Goal: Use online tool/utility: Utilize a website feature to perform a specific function

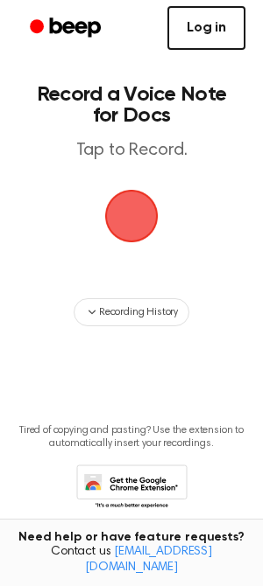
click at [194, 39] on link "Log in" at bounding box center [206, 28] width 78 height 44
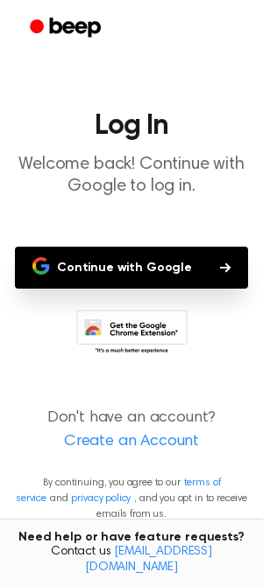
click at [120, 274] on button "Continue with Google" at bounding box center [131, 268] width 233 height 42
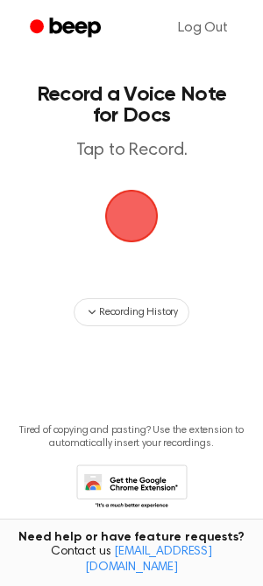
click at [132, 234] on span "button" at bounding box center [131, 216] width 49 height 49
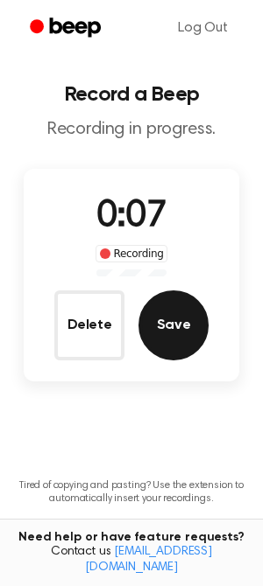
click at [189, 334] on button "Save" at bounding box center [173, 326] width 70 height 70
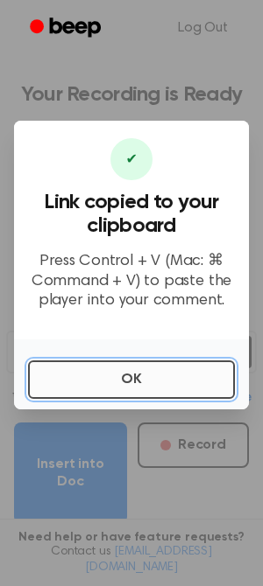
click at [155, 379] on button "OK" at bounding box center [131, 380] width 207 height 39
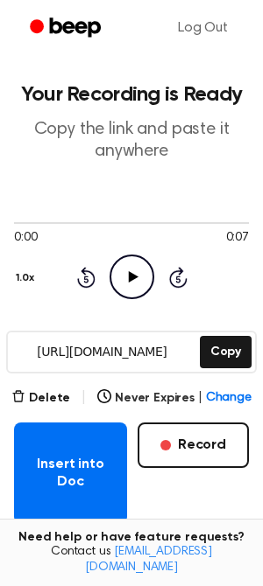
click at [138, 291] on icon "Play Audio" at bounding box center [131, 277] width 45 height 45
click at [138, 291] on icon "Pause Audio" at bounding box center [131, 277] width 45 height 45
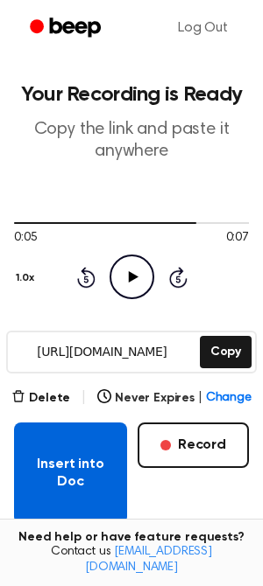
click at [68, 468] on button "Insert into Doc" at bounding box center [70, 474] width 113 height 102
